Goal: Information Seeking & Learning: Compare options

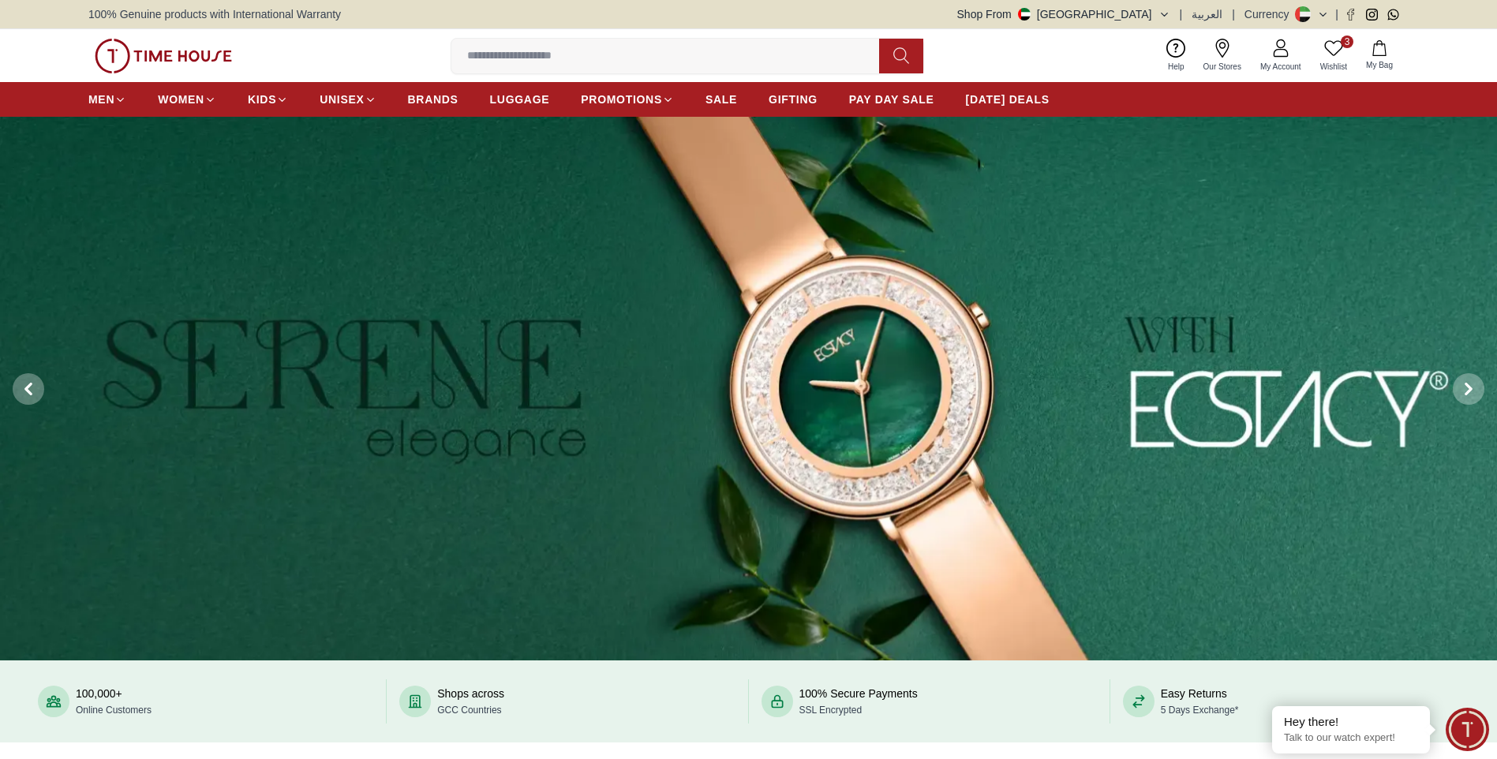
click at [1339, 47] on icon at bounding box center [1333, 48] width 19 height 19
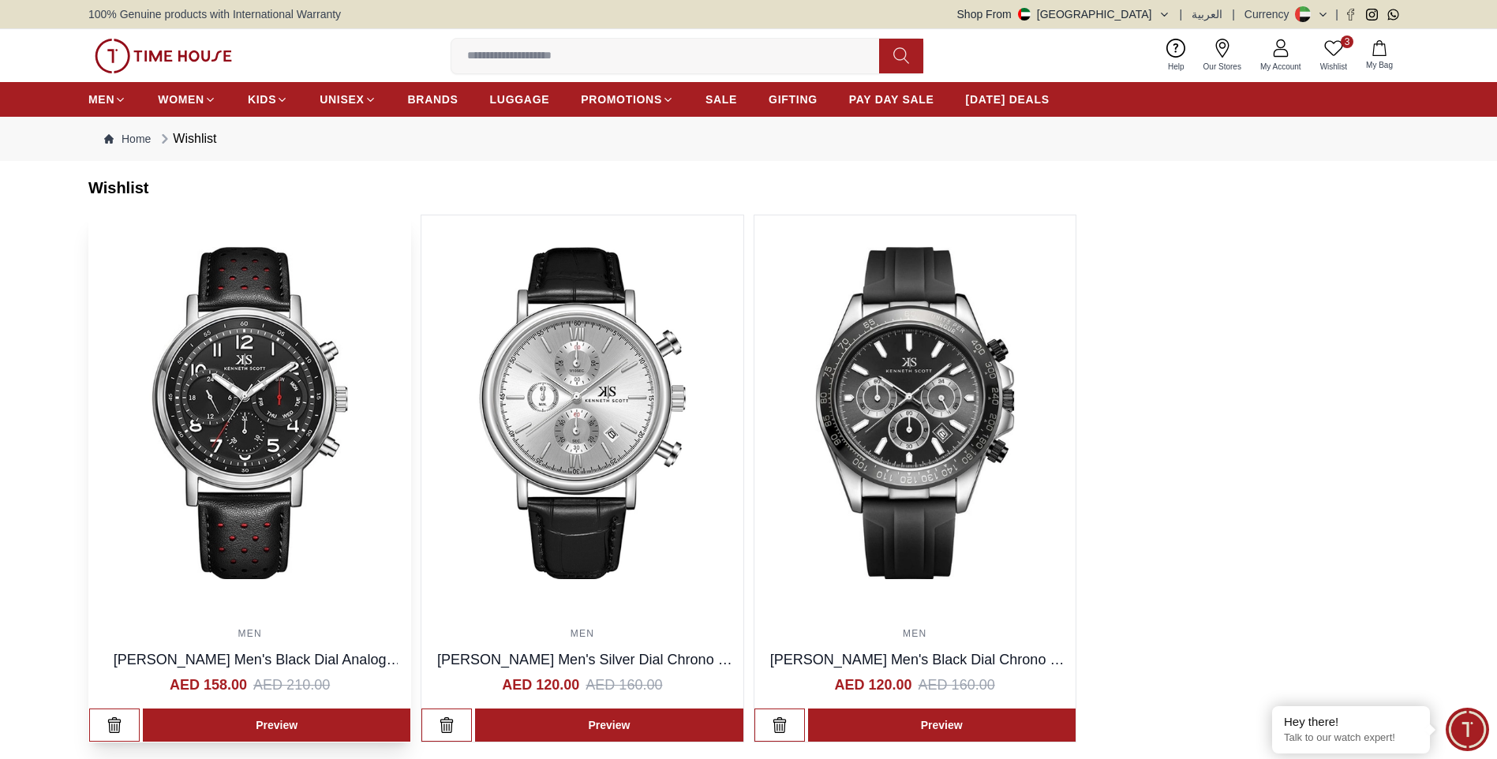
click at [264, 399] on img at bounding box center [249, 412] width 321 height 395
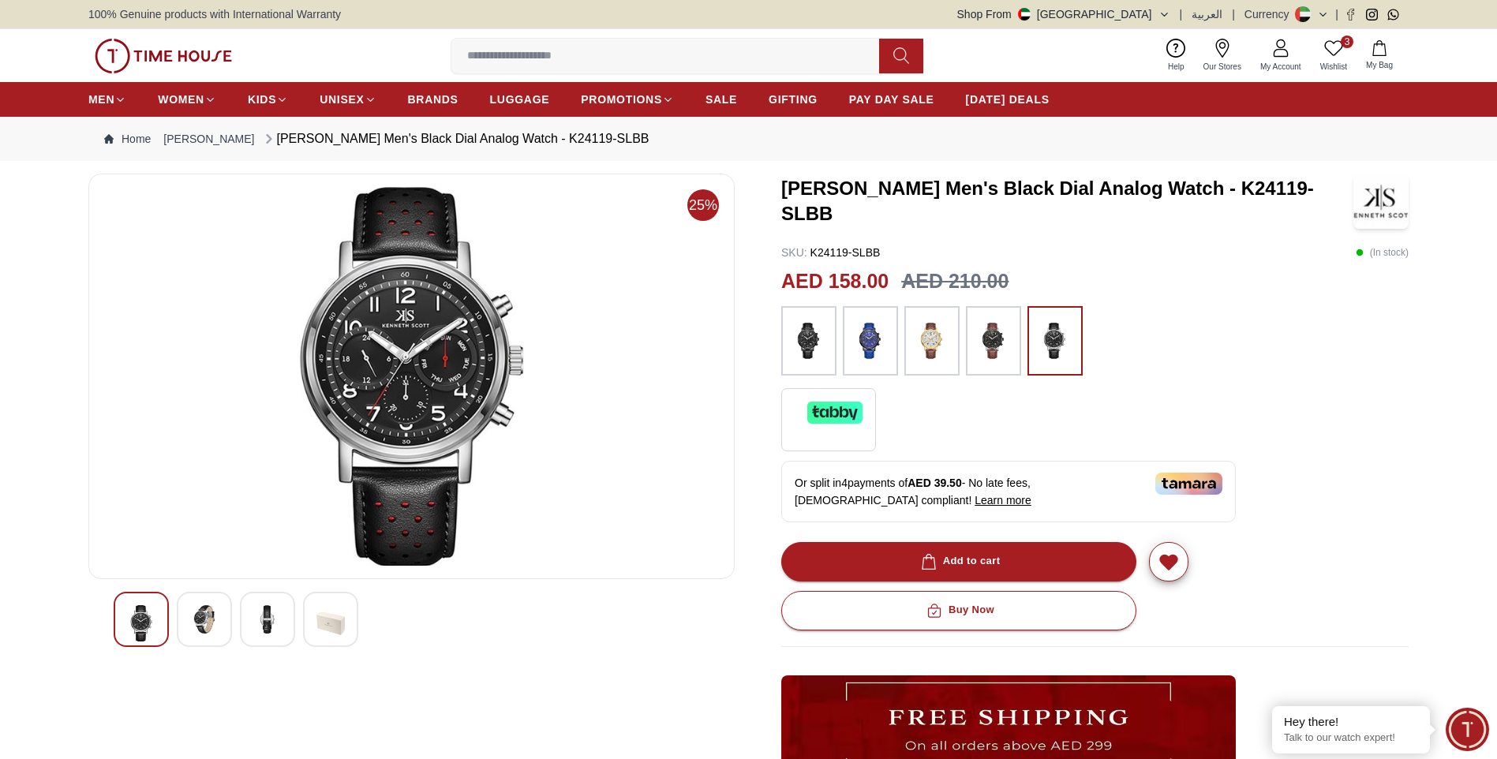
click at [820, 353] on img at bounding box center [808, 341] width 39 height 54
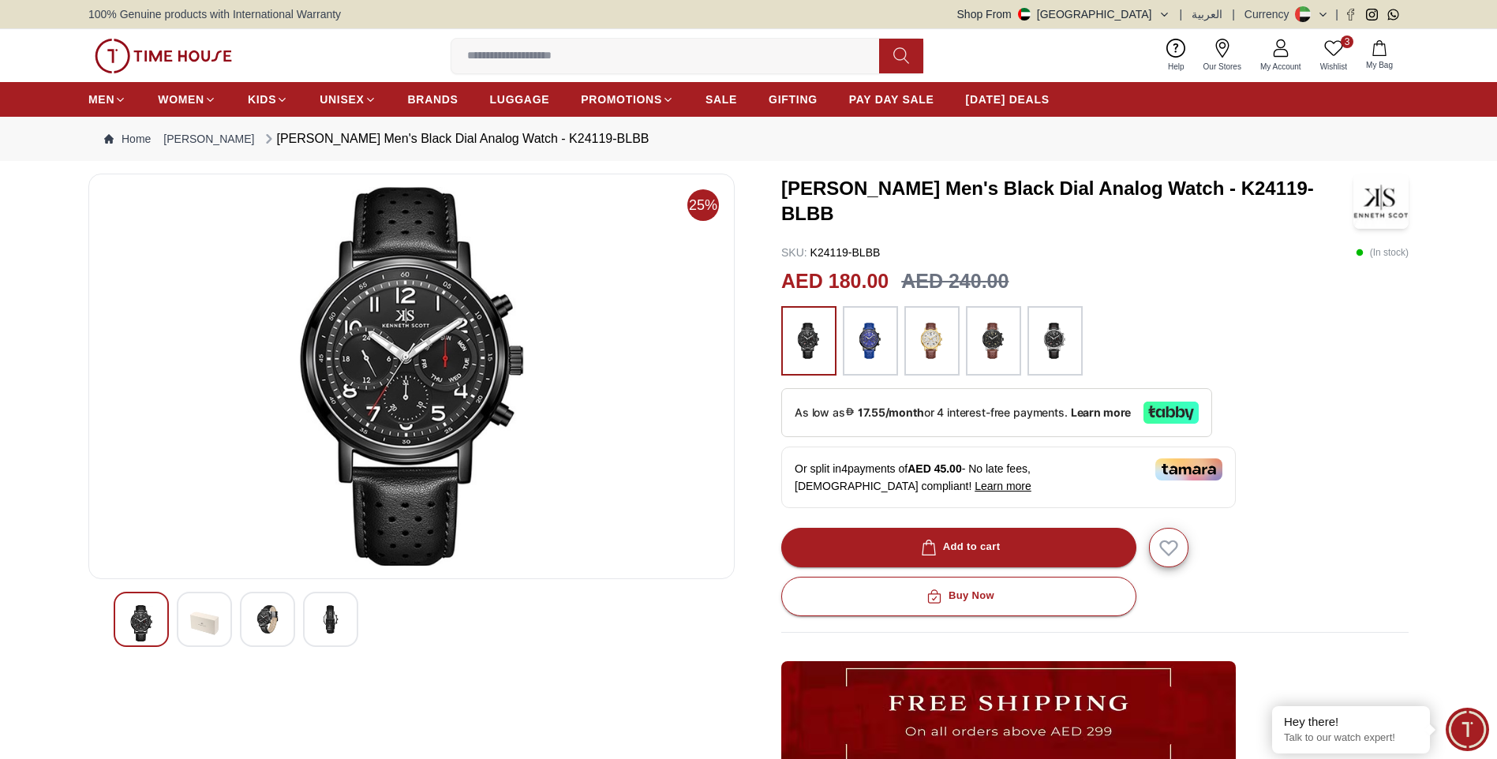
click at [930, 349] on img at bounding box center [931, 341] width 39 height 54
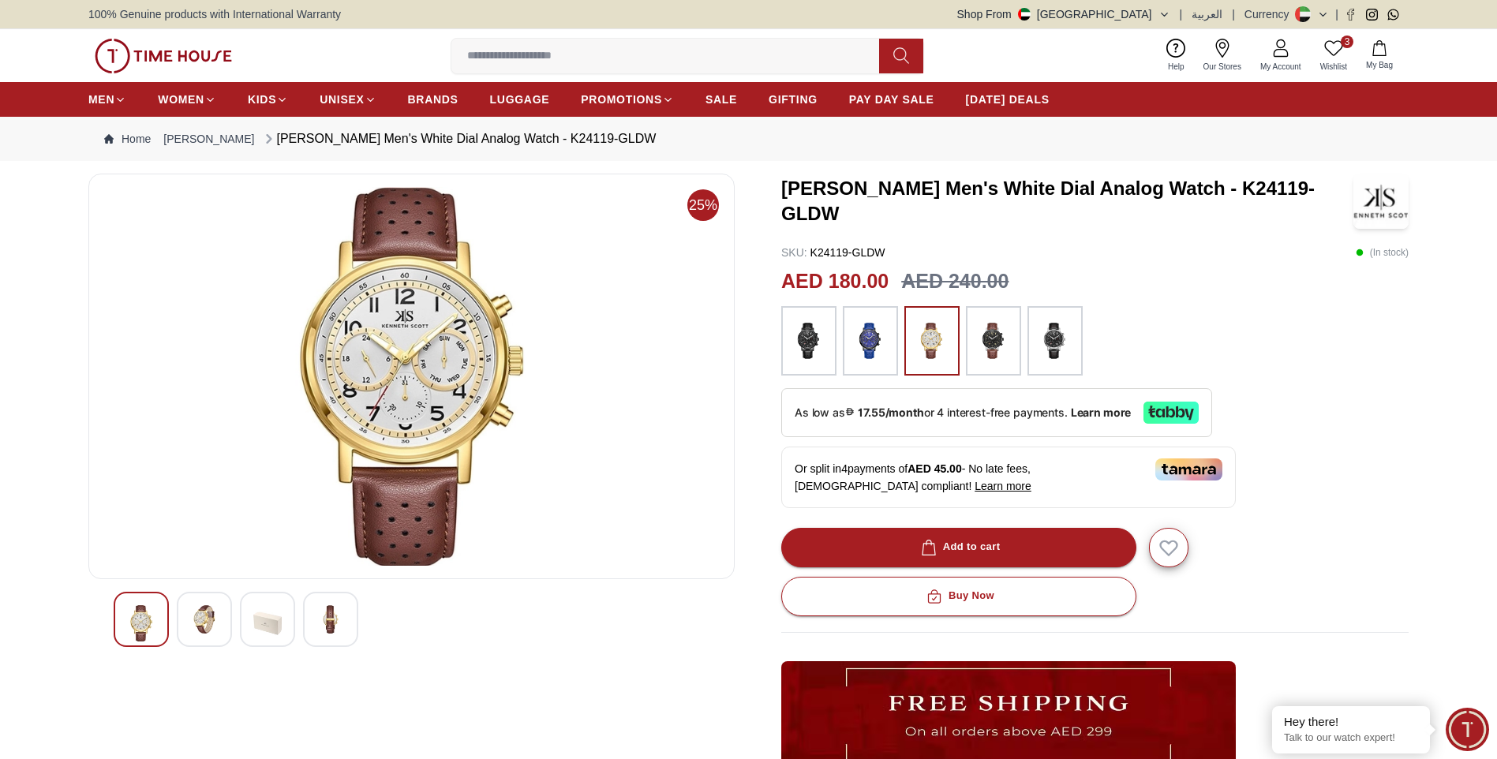
click at [990, 347] on img at bounding box center [993, 341] width 39 height 54
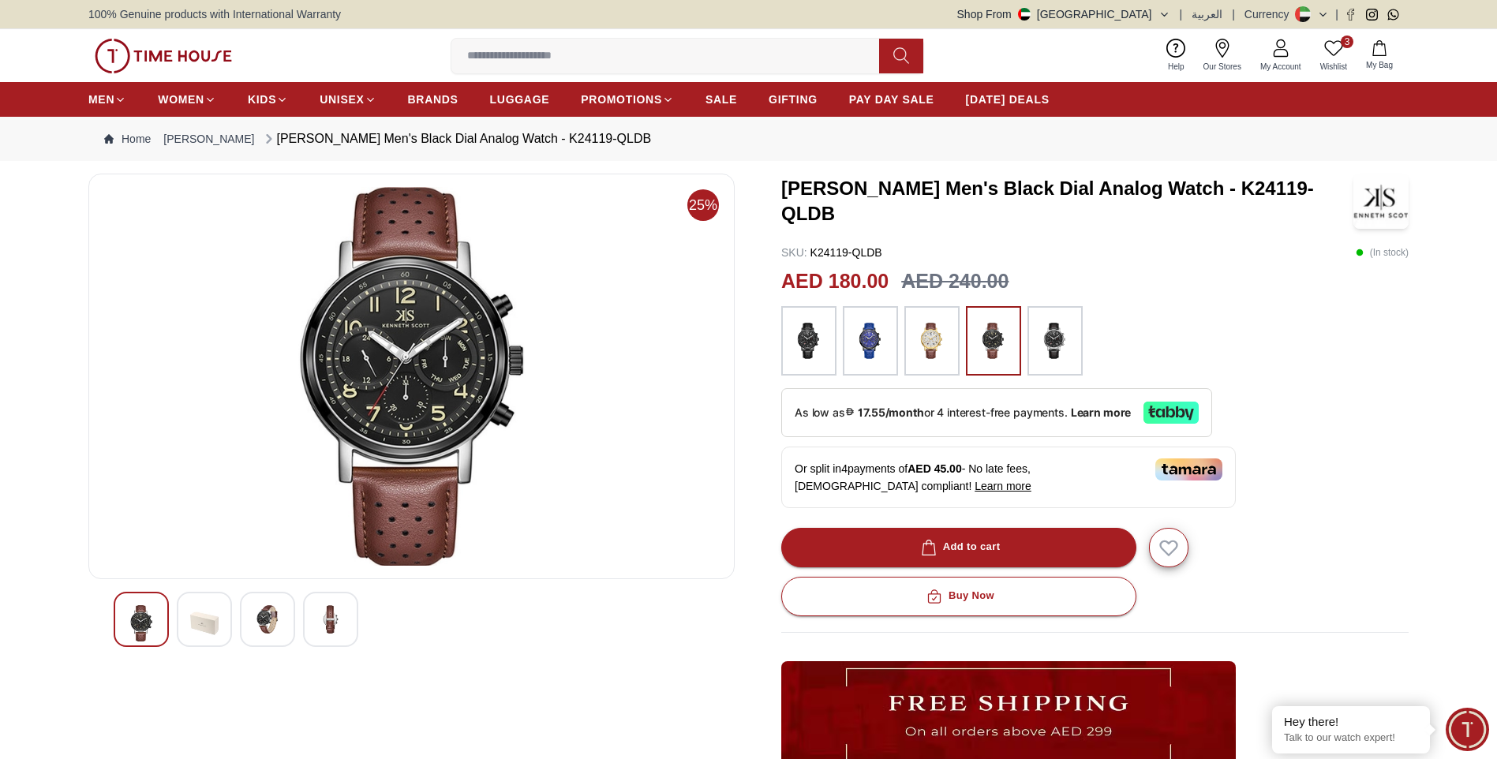
click at [1062, 346] on img at bounding box center [1054, 341] width 39 height 54
